Goal: Information Seeking & Learning: Learn about a topic

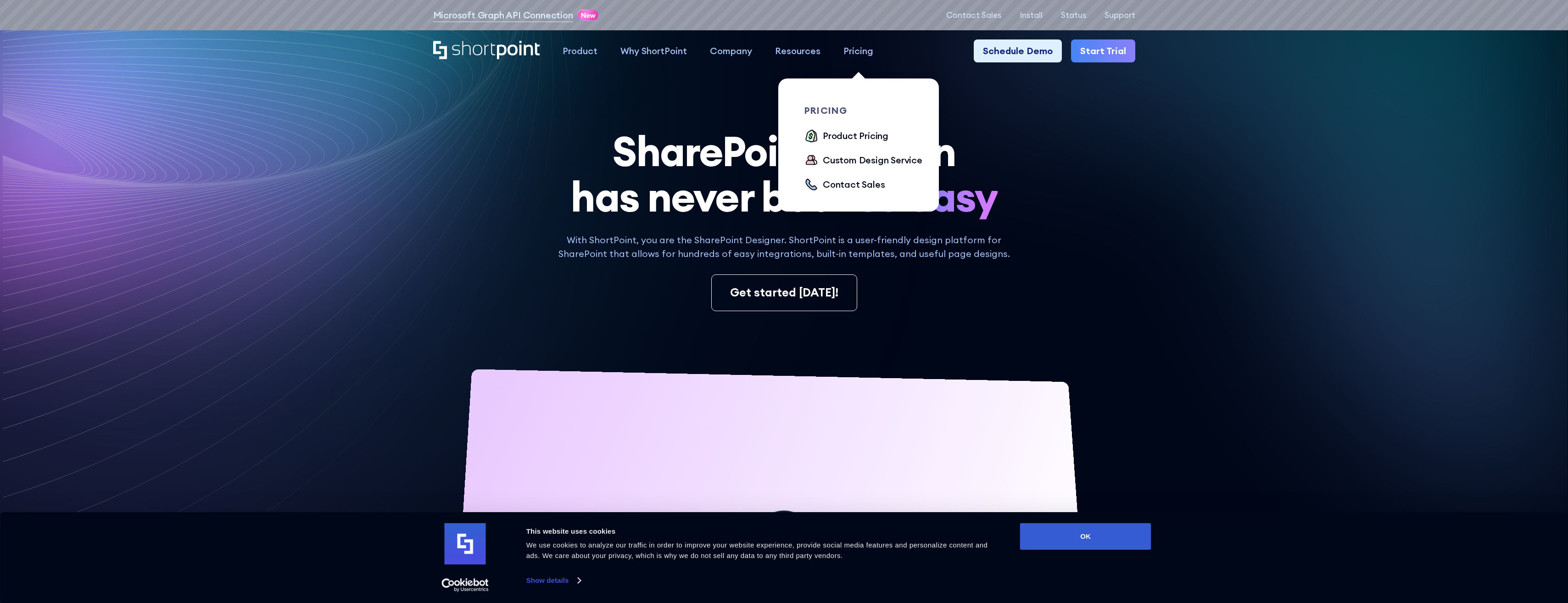
click at [854, 55] on div "Pricing" at bounding box center [858, 51] width 30 height 13
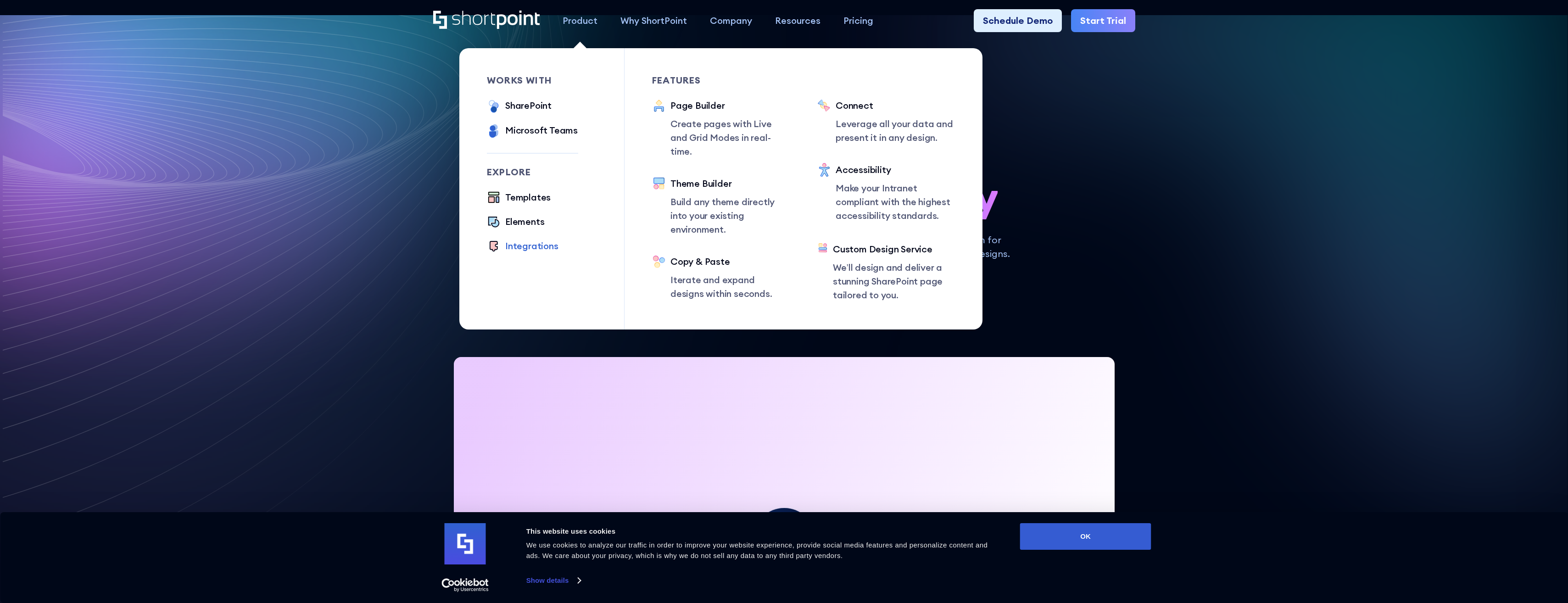
click at [521, 249] on div "Integrations" at bounding box center [531, 245] width 53 height 13
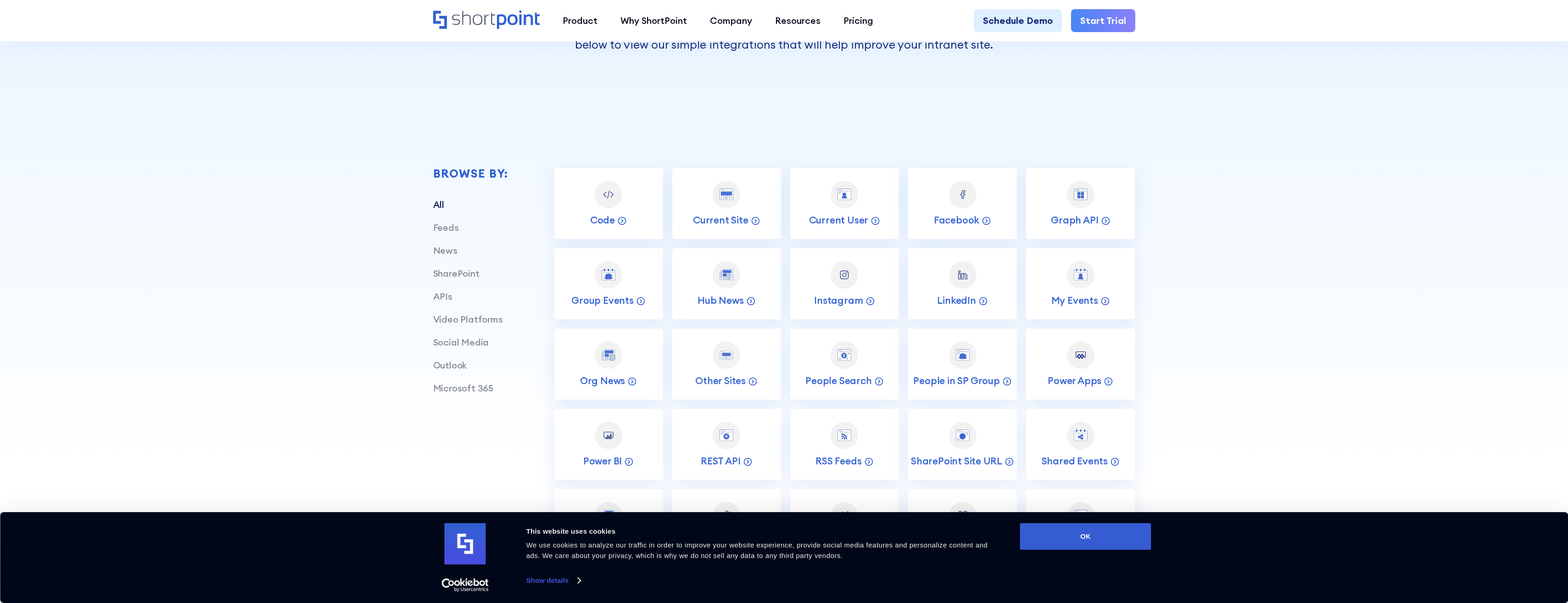
scroll to position [367, 0]
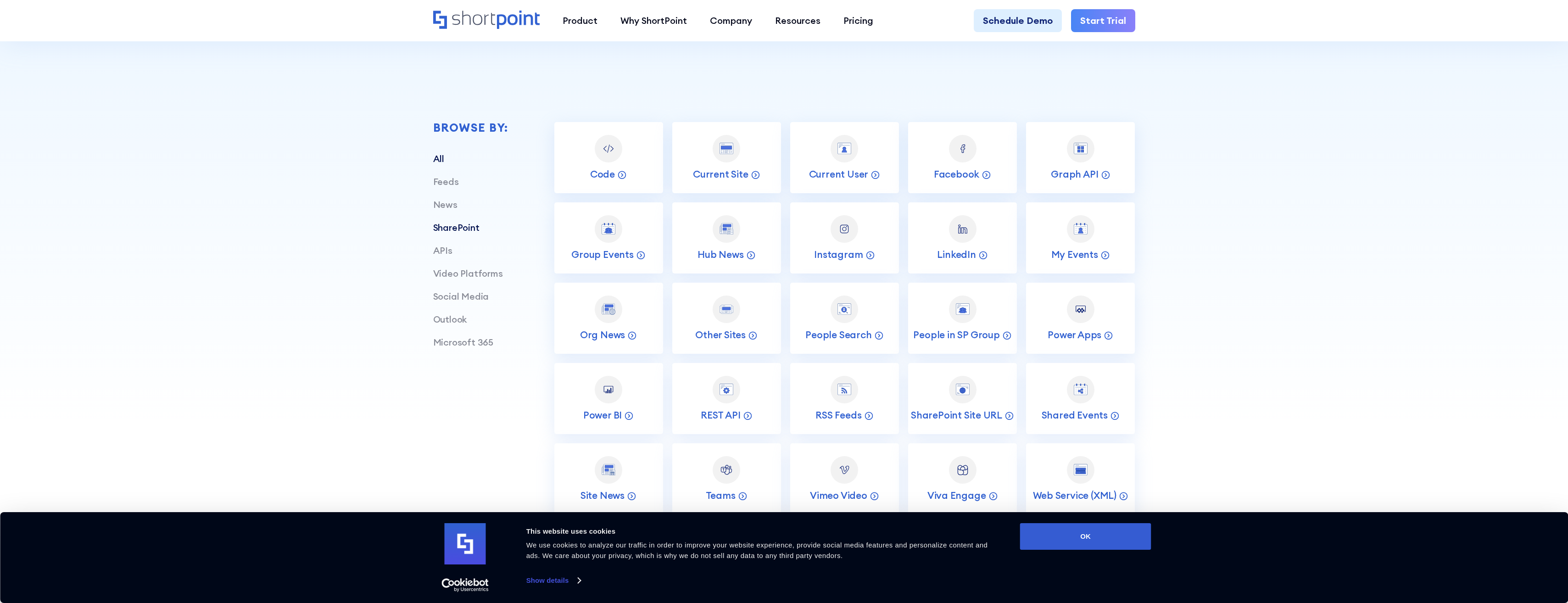
click at [449, 232] on link "SharePoint" at bounding box center [456, 228] width 46 height 12
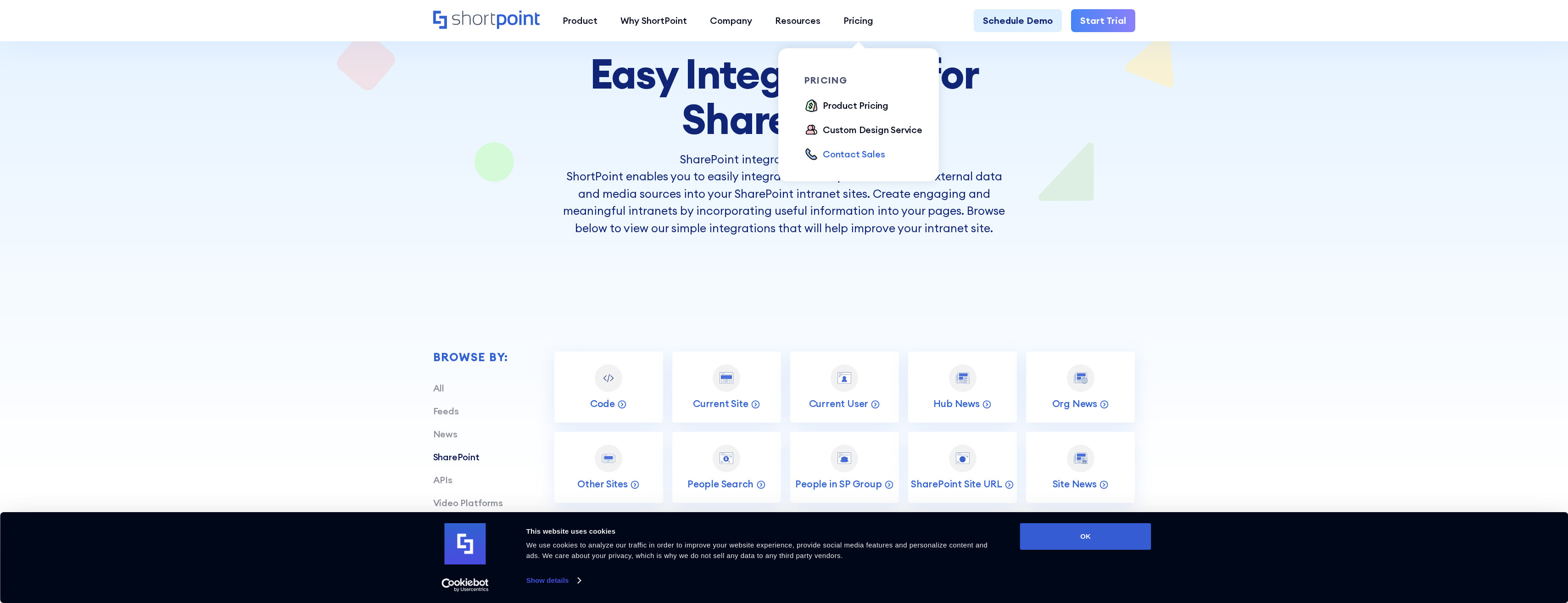
scroll to position [275, 0]
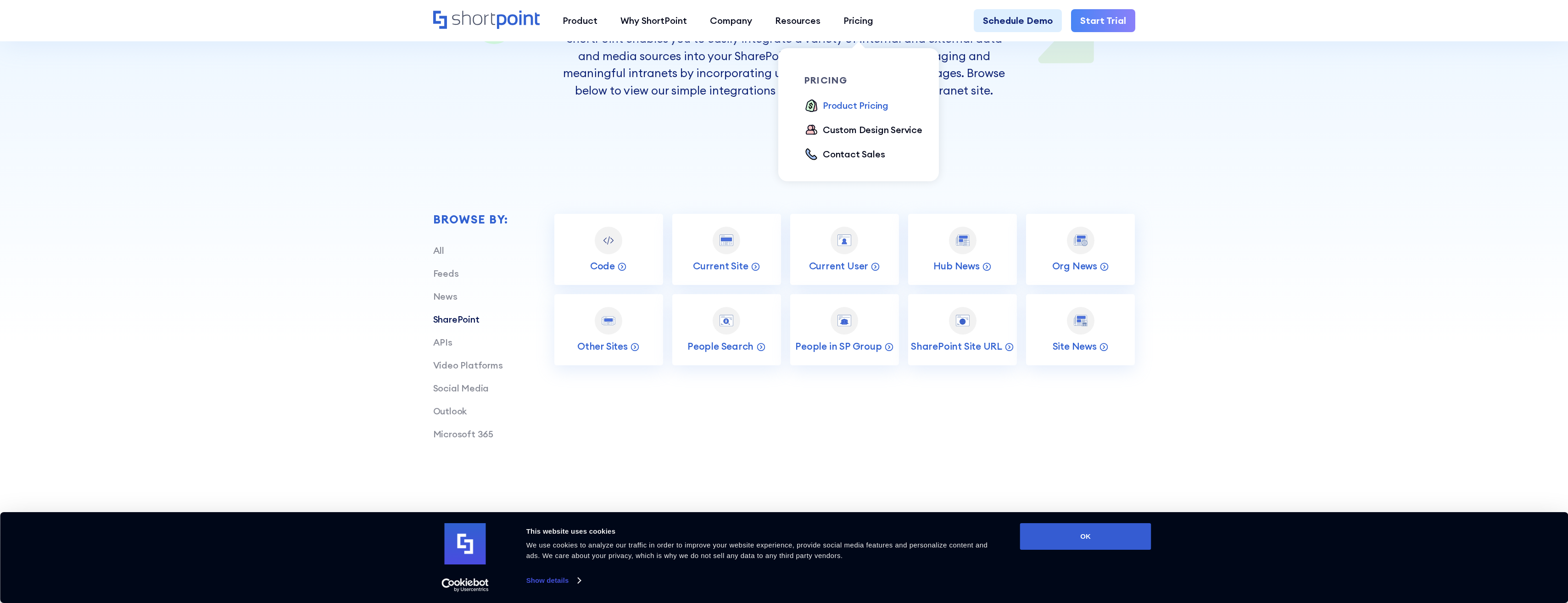
click at [838, 107] on div "Product Pricing" at bounding box center [855, 105] width 66 height 13
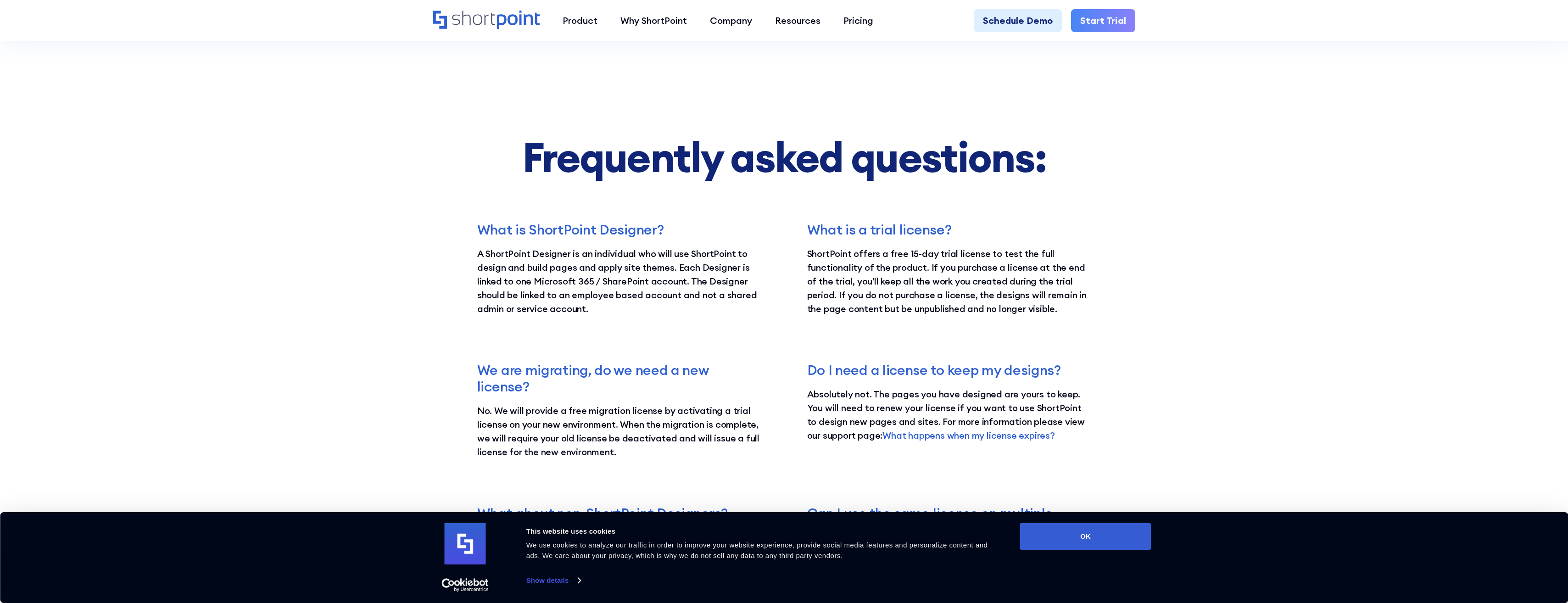
scroll to position [1743, 0]
